Goal: Information Seeking & Learning: Learn about a topic

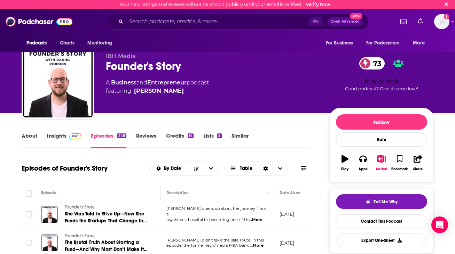
scroll to position [0, 2]
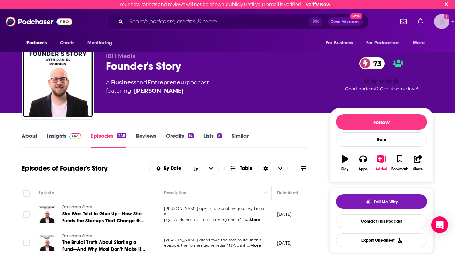
click at [441, 26] on img "Logged in as charlottestone" at bounding box center [441, 21] width 15 height 15
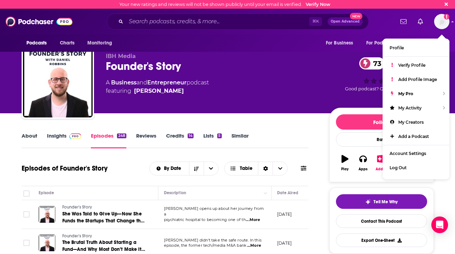
click at [287, 136] on div "About Insights Episodes 248 Reviews Credits 14 Lists 5 Similar" at bounding box center [165, 139] width 287 height 17
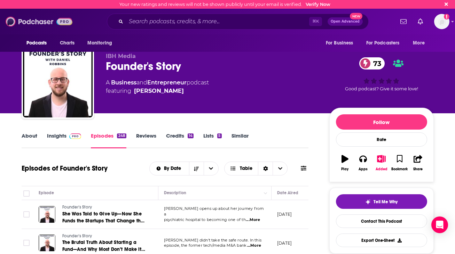
click at [21, 26] on img at bounding box center [39, 21] width 67 height 13
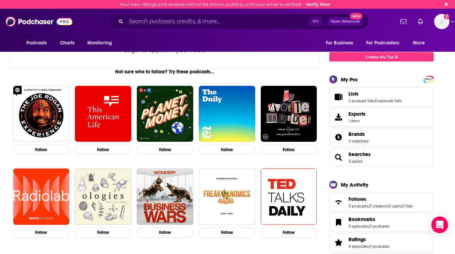
scroll to position [90, 0]
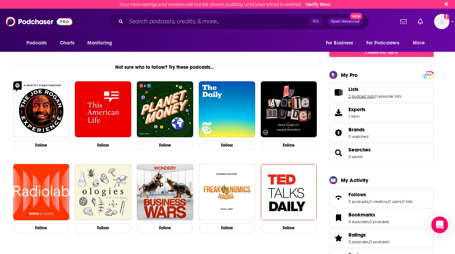
click at [351, 95] on link "2 podcast lists" at bounding box center [361, 96] width 26 height 5
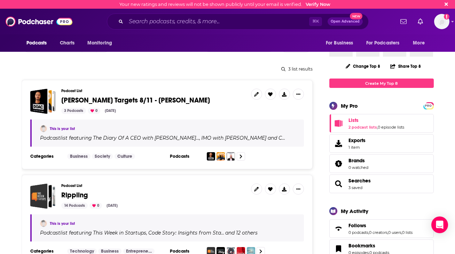
scroll to position [61, 0]
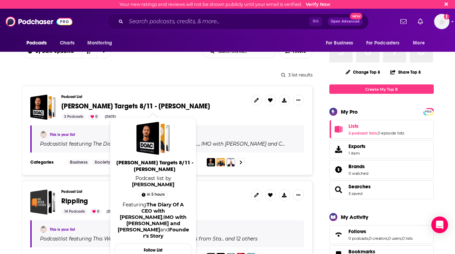
click at [124, 105] on span "[PERSON_NAME] Targets 8/11 - [PERSON_NAME]" at bounding box center [135, 106] width 149 height 9
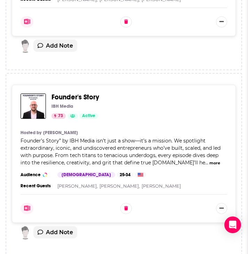
scroll to position [587, 0]
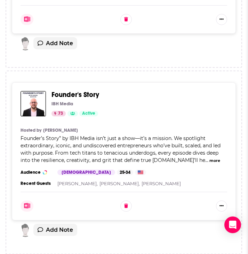
click at [43, 170] on div "Categories Business + 1 Audience [DEMOGRAPHIC_DATA] 25-34 Similar Recent Guests…" at bounding box center [124, 178] width 207 height 17
drag, startPoint x: 247, startPoint y: 15, endPoint x: 342, endPoint y: 21, distance: 95.8
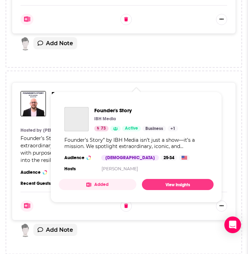
click at [61, 90] on span "Founder's Story" at bounding box center [75, 94] width 48 height 9
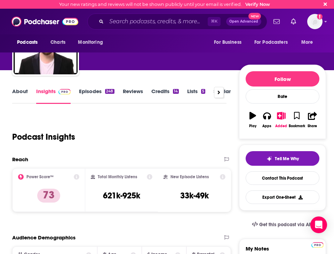
scroll to position [37, 0]
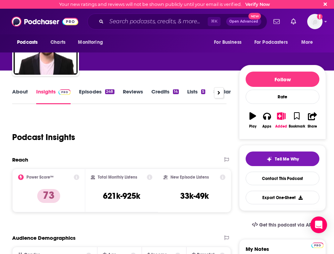
click at [150, 178] on icon at bounding box center [150, 178] width 6 height 6
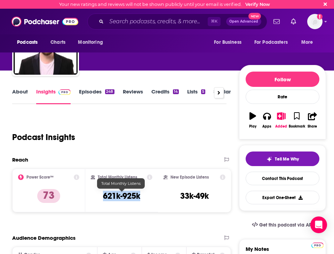
drag, startPoint x: 142, startPoint y: 197, endPoint x: 103, endPoint y: 198, distance: 38.6
click at [103, 198] on div "Total Monthly Listens 621k-925k" at bounding box center [122, 191] width 62 height 32
copy h3 "621k-925k"
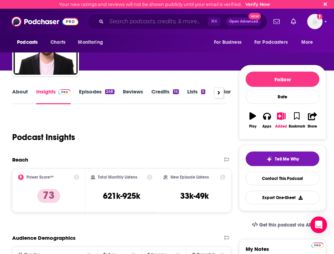
click at [133, 21] on input "Search podcasts, credits, & more..." at bounding box center [156, 21] width 101 height 11
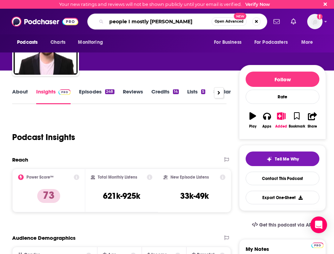
type input "people I mostly admire"
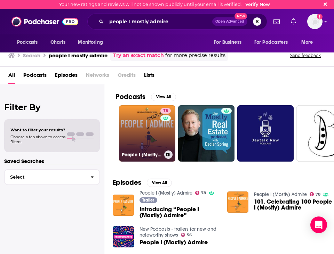
click at [151, 123] on link "78 People I (Mostly) Admire" at bounding box center [147, 133] width 56 height 56
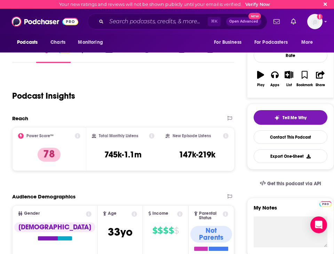
scroll to position [138, 0]
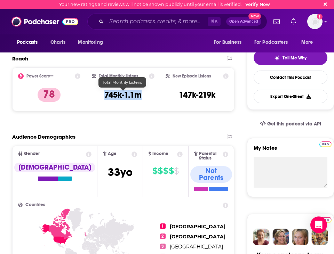
drag, startPoint x: 145, startPoint y: 96, endPoint x: 103, endPoint y: 96, distance: 41.7
click at [103, 96] on div "Total Monthly Listens 745k-1.1m" at bounding box center [123, 89] width 63 height 32
copy h3 "745k-1.1m"
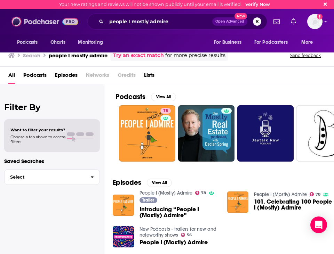
click at [27, 23] on img at bounding box center [44, 21] width 67 height 13
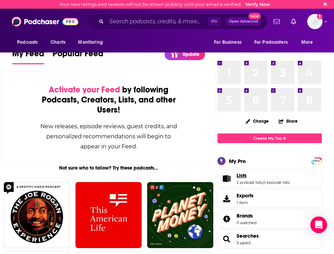
click at [264, 176] on link "Lists" at bounding box center [263, 176] width 53 height 6
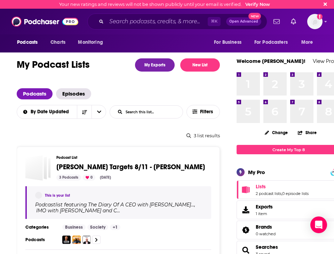
scroll to position [59, 0]
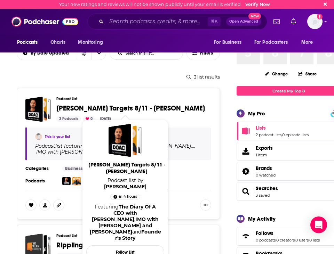
click at [87, 110] on span "[PERSON_NAME] Targets 8/11 - [PERSON_NAME]" at bounding box center [130, 108] width 149 height 9
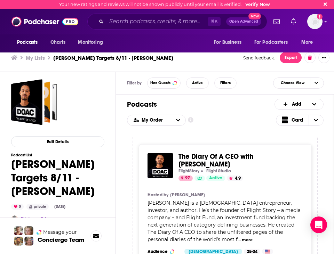
scroll to position [4, 0]
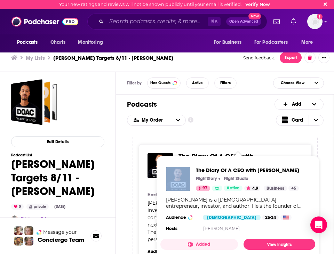
drag, startPoint x: 178, startPoint y: 159, endPoint x: 207, endPoint y: 159, distance: 28.9
click at [207, 160] on span "The Diary Of A CEO with [PERSON_NAME] FlightStory Flight Studio 97 Active 4.9 C…" at bounding box center [237, 207] width 155 height 103
click at [230, 137] on div "The Diary Of A CEO with [PERSON_NAME] FlightStory Flight Studio 97 Active 4.9 C…" at bounding box center [225, 237] width 185 height 209
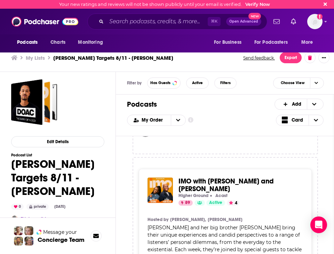
scroll to position [191, 0]
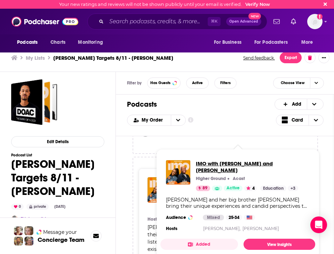
click at [212, 163] on span "IMO with [PERSON_NAME] and [PERSON_NAME]" at bounding box center [253, 166] width 114 height 13
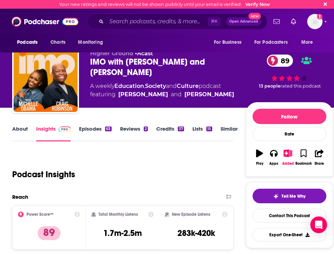
click at [16, 130] on link "About" at bounding box center [20, 134] width 16 height 16
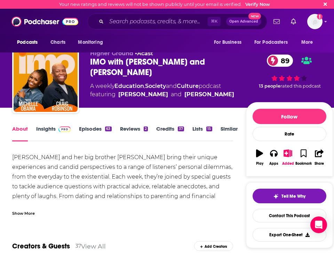
click at [24, 214] on div "Show More" at bounding box center [23, 213] width 23 height 7
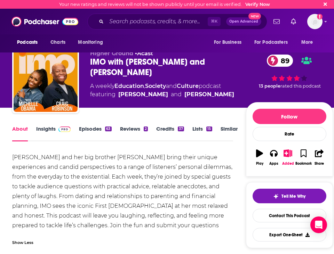
click at [99, 131] on link "Episodes 63" at bounding box center [95, 134] width 32 height 16
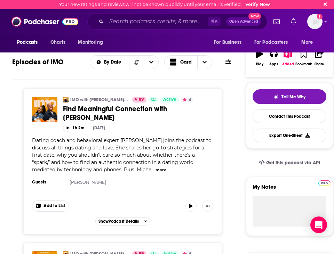
scroll to position [100, 0]
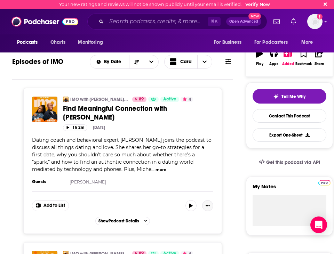
click at [208, 204] on icon "Show More Button" at bounding box center [208, 206] width 4 height 4
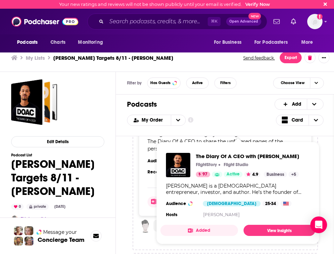
scroll to position [2, 0]
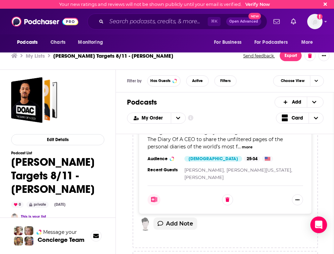
click at [325, 5] on icon at bounding box center [324, 4] width 3 height 5
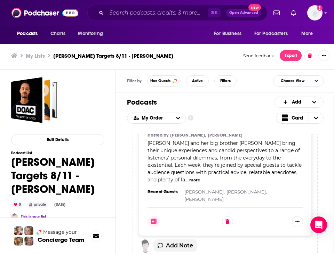
scroll to position [266, 0]
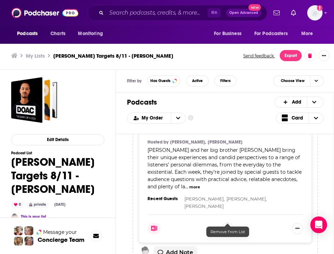
click at [228, 223] on button at bounding box center [227, 228] width 11 height 11
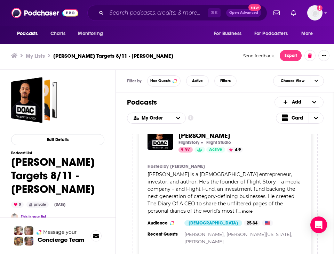
scroll to position [27, 0]
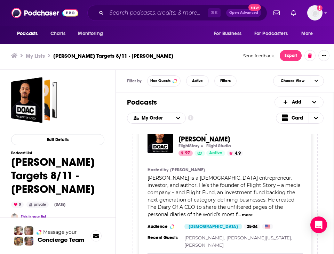
click at [242, 217] on button "more" at bounding box center [247, 215] width 11 height 6
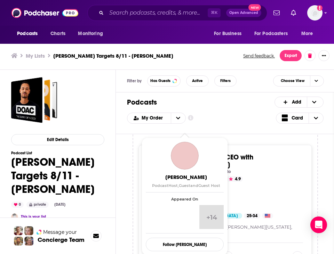
scroll to position [1, 0]
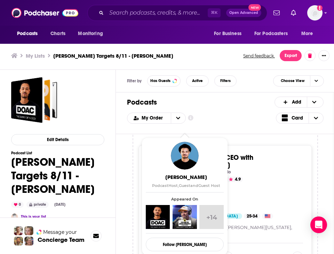
click at [248, 159] on div "Podcasts Charts Monitoring ⌘ K Open Advanced New For Business For Podcasters Mo…" at bounding box center [167, 126] width 334 height 256
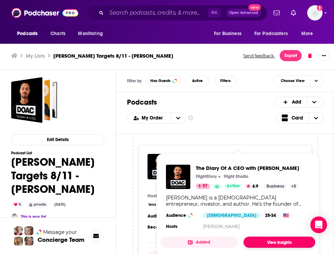
click at [257, 239] on link "View Insights" at bounding box center [279, 242] width 72 height 11
